Goal: Book appointment/travel/reservation

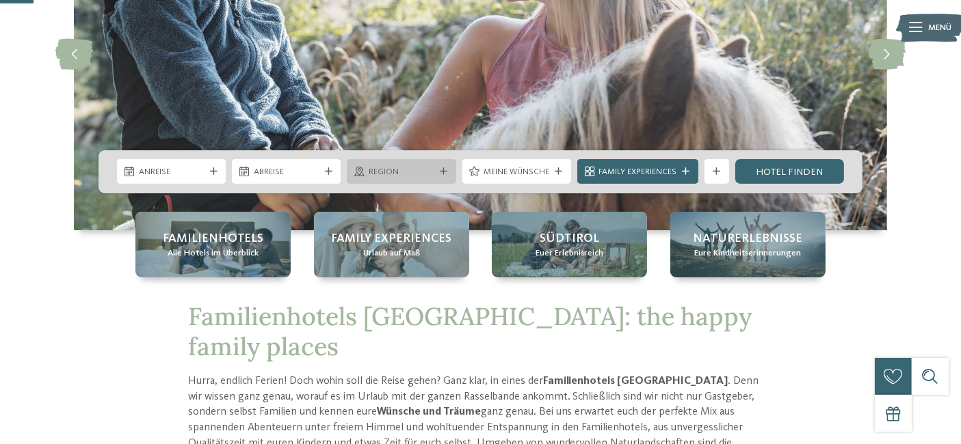
click at [392, 175] on span "Region" at bounding box center [401, 172] width 66 height 12
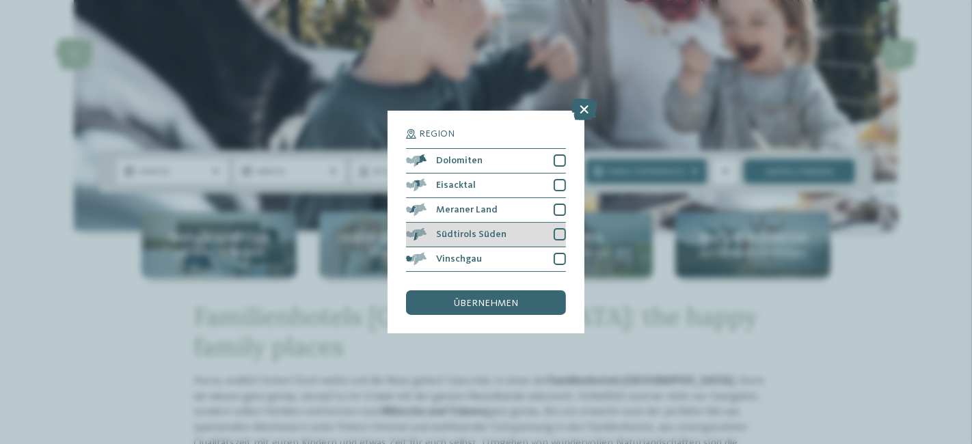
click at [466, 239] on span "Südtirols Süden" at bounding box center [471, 235] width 70 height 10
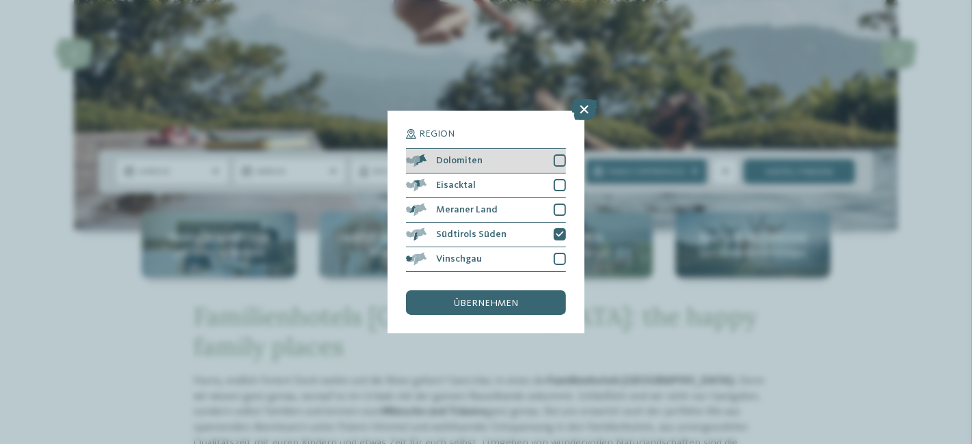
click at [485, 163] on div "Dolomiten" at bounding box center [486, 161] width 160 height 25
click at [482, 288] on div "Region Dolomiten [GEOGRAPHIC_DATA]" at bounding box center [486, 222] width 160 height 186
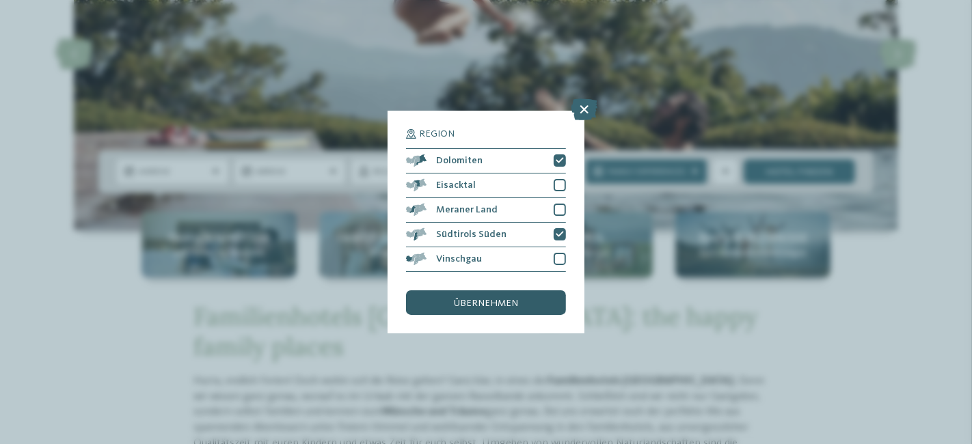
click at [481, 294] on div "übernehmen" at bounding box center [486, 303] width 160 height 25
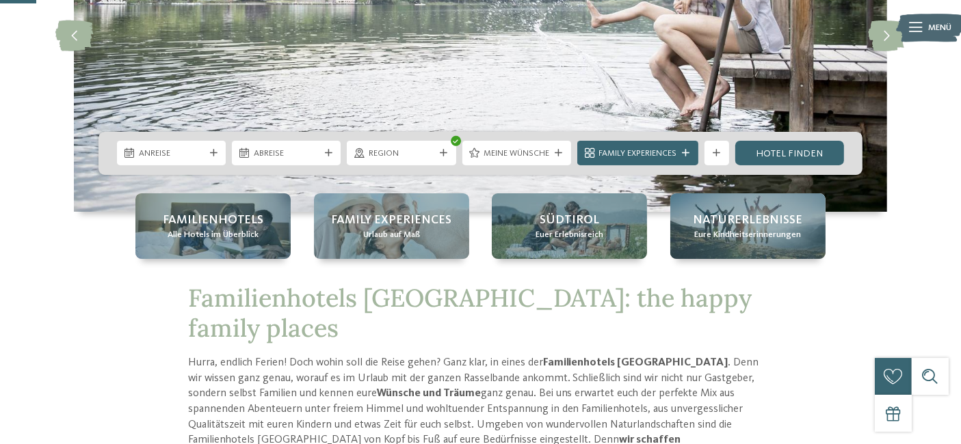
scroll to position [203, 0]
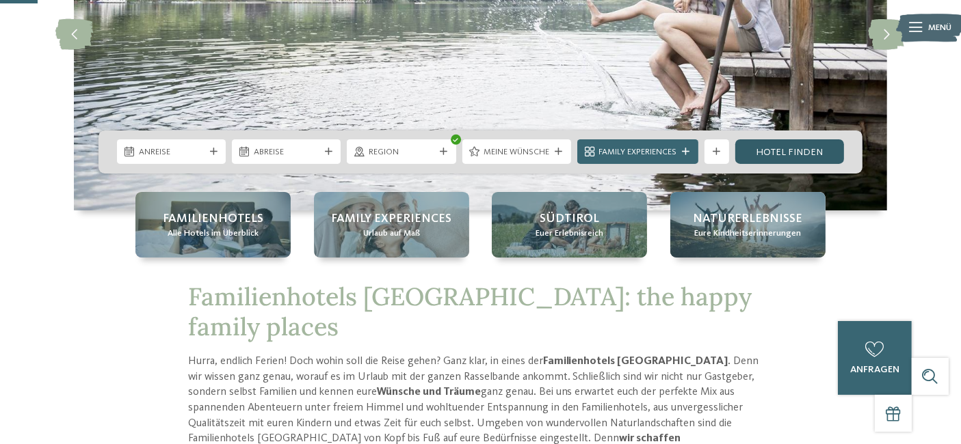
click at [771, 146] on link "Hotel finden" at bounding box center [789, 151] width 109 height 25
